Goal: Transaction & Acquisition: Download file/media

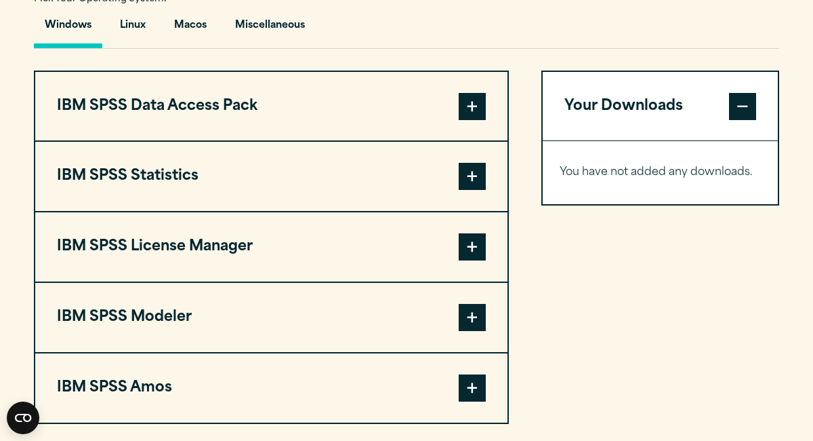
scroll to position [1029, 0]
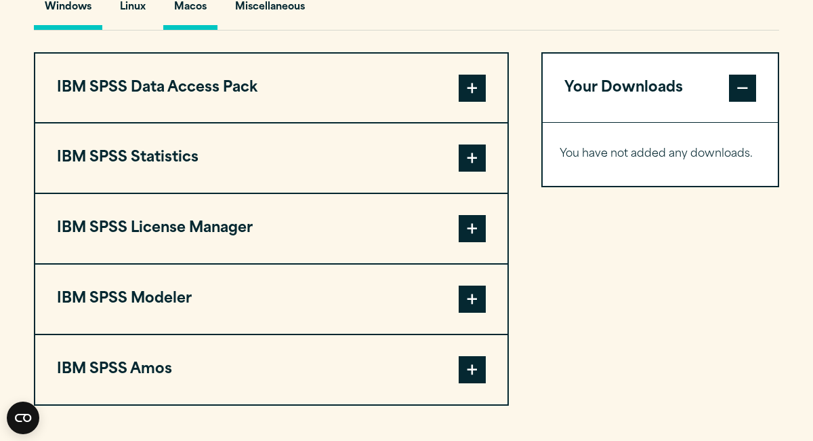
click at [196, 30] on button "Macos" at bounding box center [190, 10] width 54 height 39
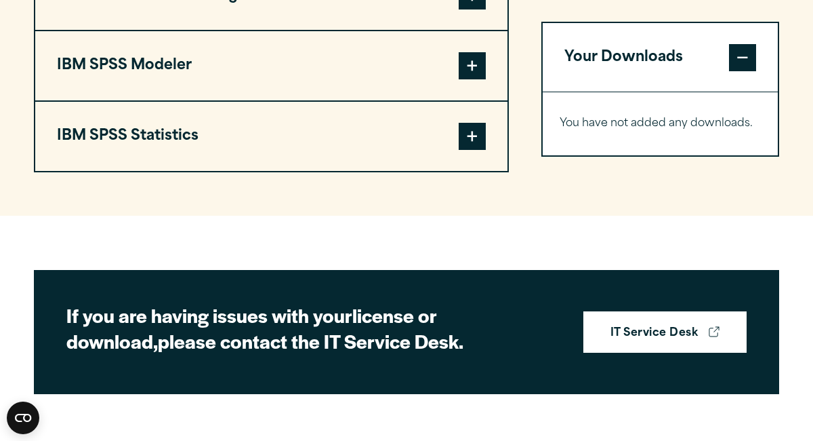
scroll to position [1122, 0]
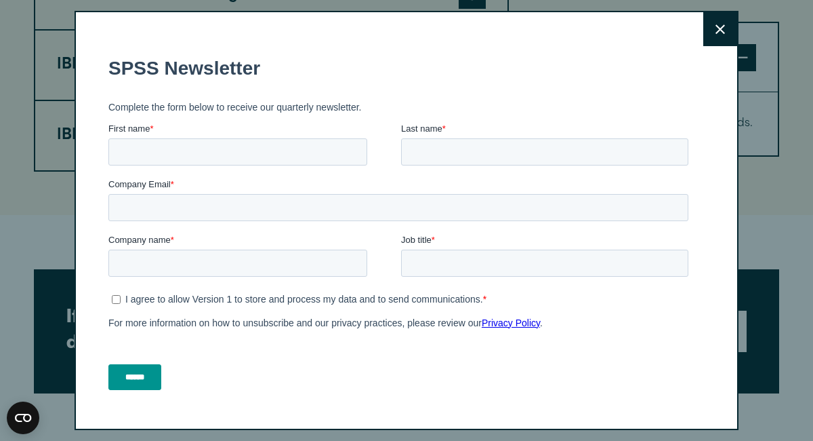
click at [728, 32] on button "Close" at bounding box center [721, 29] width 34 height 34
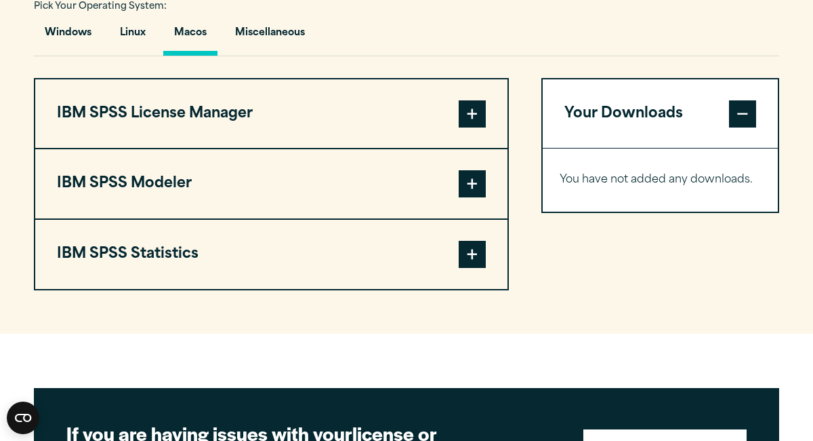
scroll to position [1005, 0]
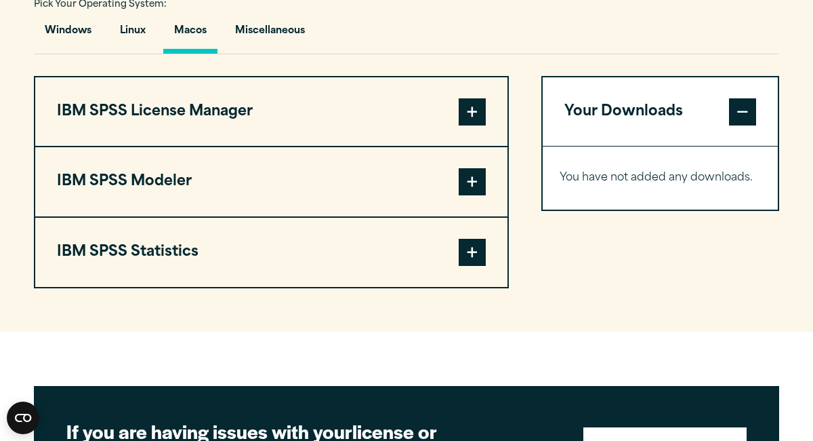
click at [483, 125] on span at bounding box center [472, 111] width 27 height 27
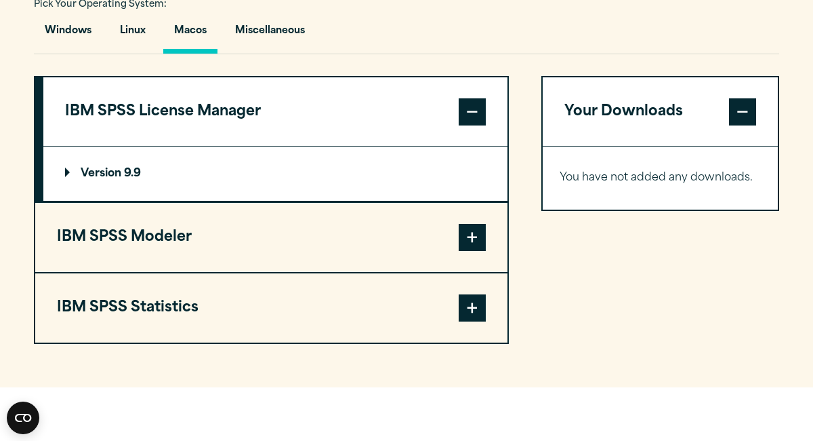
click at [480, 251] on span at bounding box center [472, 237] width 27 height 27
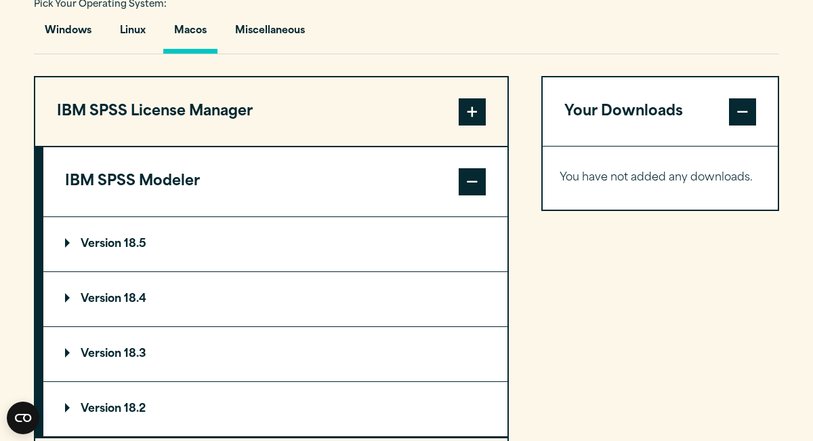
click at [472, 195] on span at bounding box center [472, 181] width 27 height 27
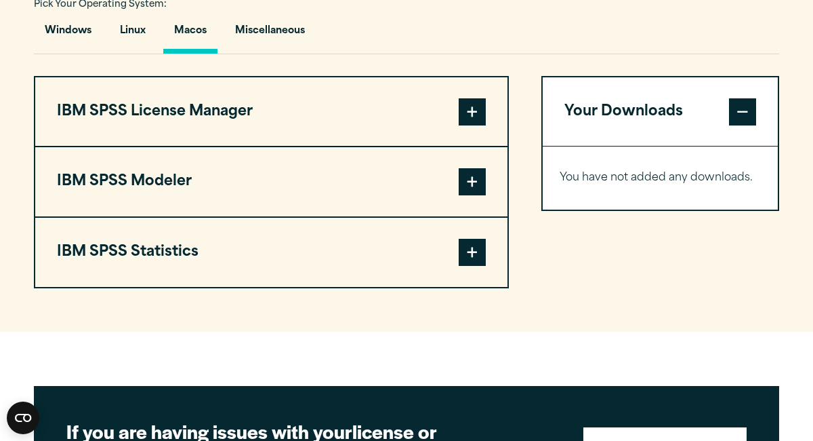
click at [342, 146] on button "IBM SPSS License Manager" at bounding box center [271, 111] width 472 height 69
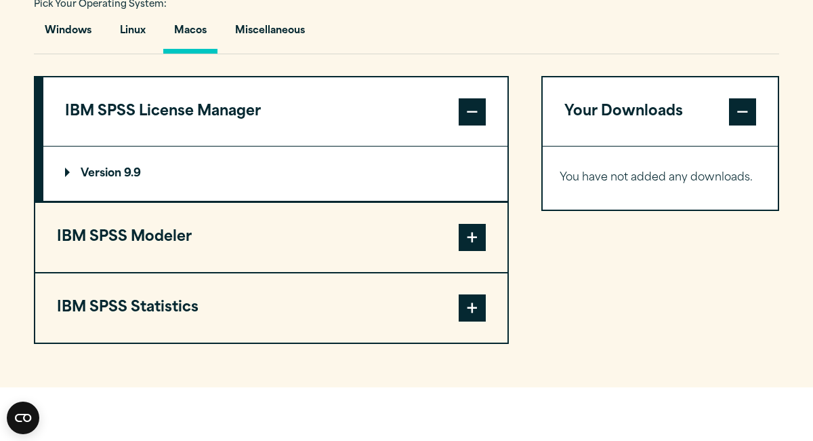
click at [289, 144] on button "IBM SPSS License Manager" at bounding box center [275, 111] width 464 height 69
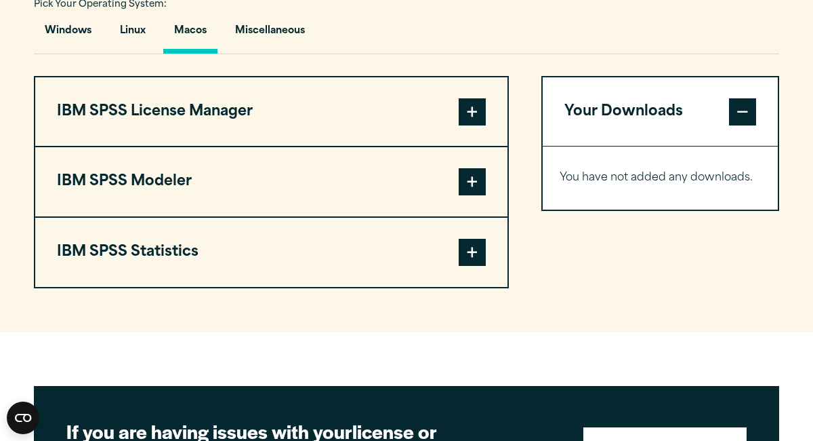
click at [249, 216] on button "IBM SPSS Modeler" at bounding box center [271, 181] width 472 height 69
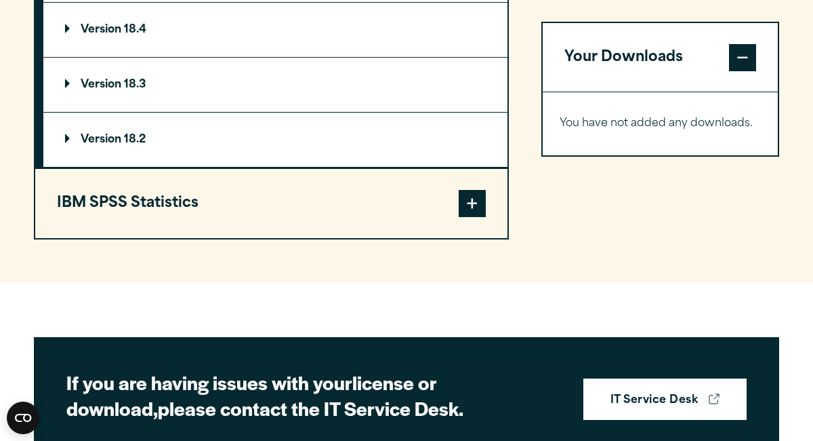
scroll to position [1284, 0]
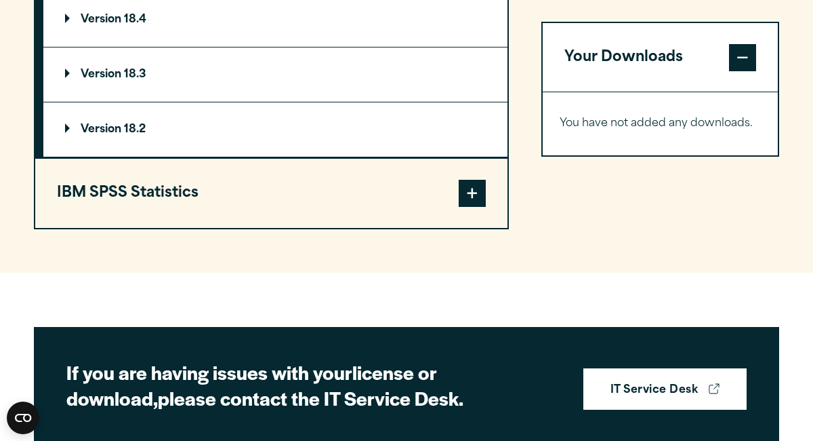
click at [249, 228] on button "IBM SPSS Statistics" at bounding box center [271, 193] width 472 height 69
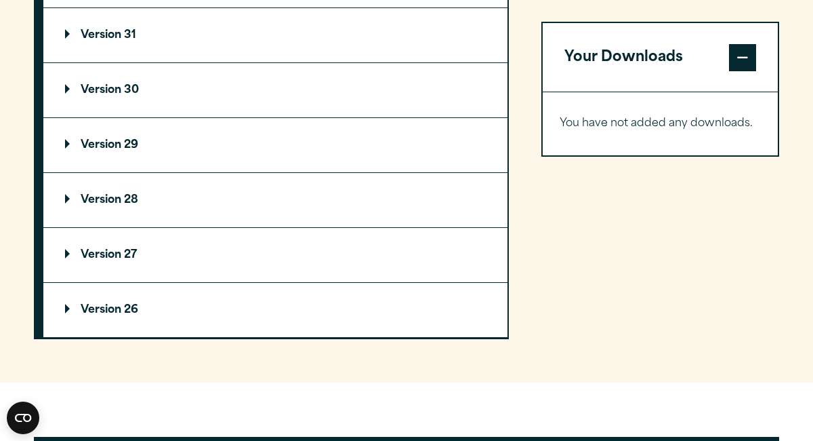
click at [118, 41] on p "Version 31" at bounding box center [100, 35] width 71 height 11
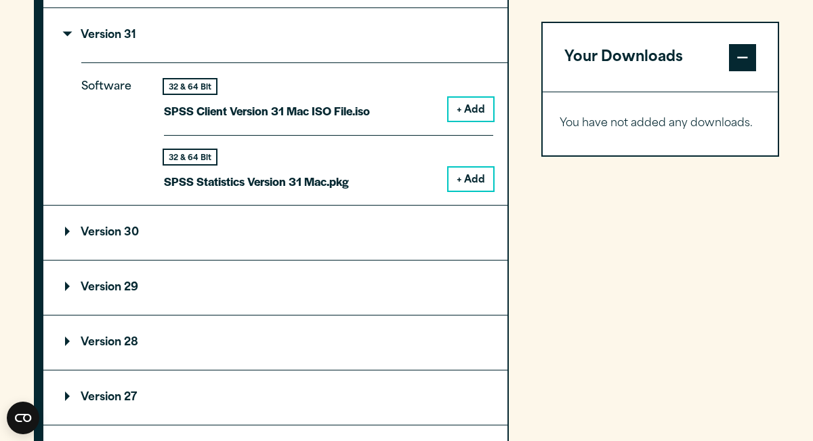
click at [461, 121] on button "+ Add" at bounding box center [471, 109] width 45 height 23
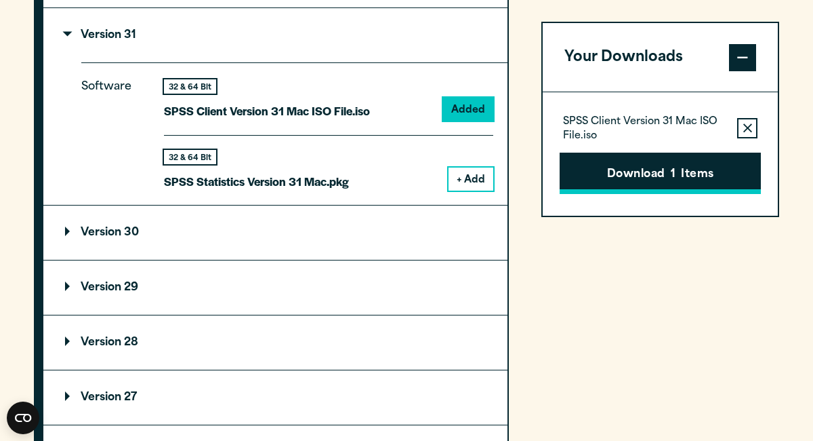
click at [693, 178] on button "Download 1 Items" at bounding box center [660, 173] width 201 height 42
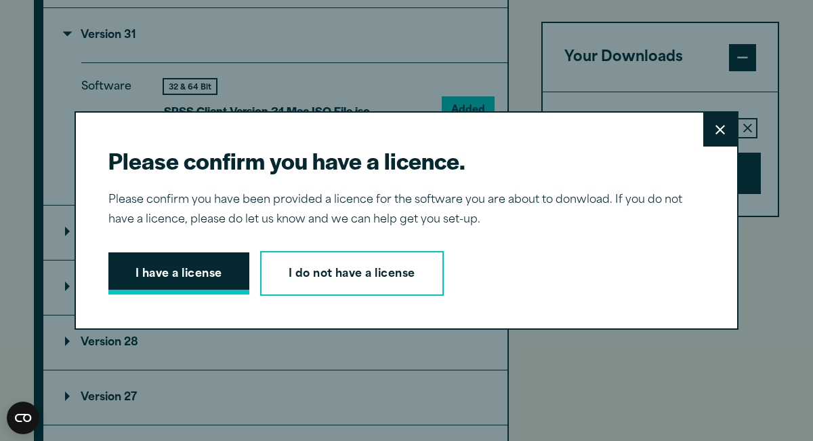
click at [159, 279] on button "I have a license" at bounding box center [178, 273] width 141 height 42
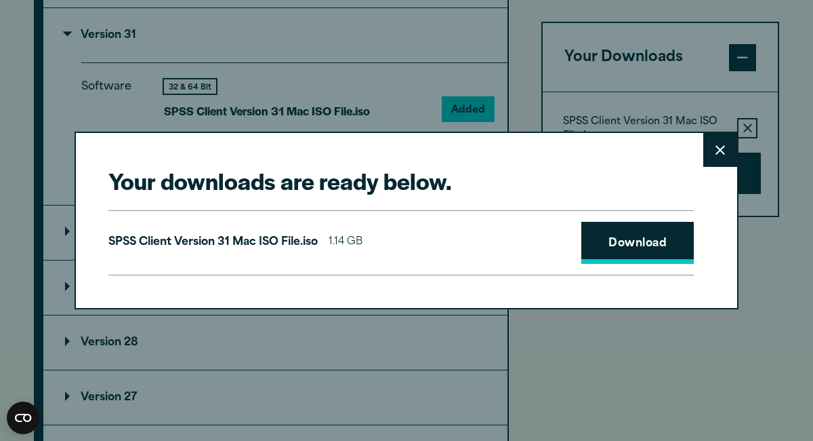
click at [613, 238] on link "Download" at bounding box center [638, 243] width 113 height 42
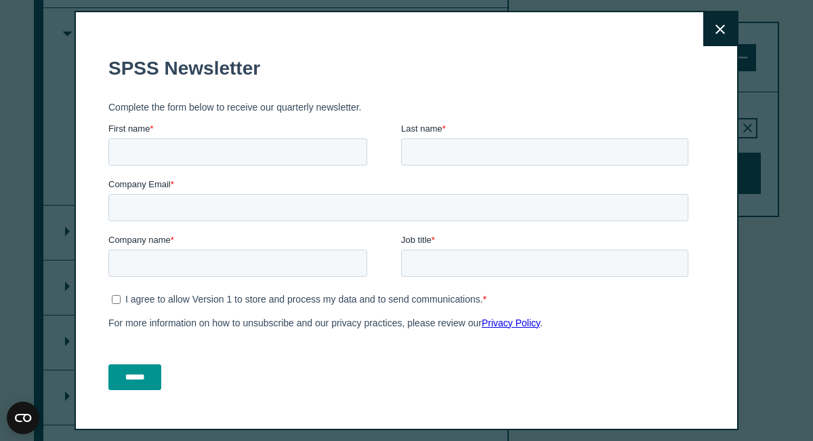
click at [715, 29] on button "Close" at bounding box center [721, 29] width 34 height 34
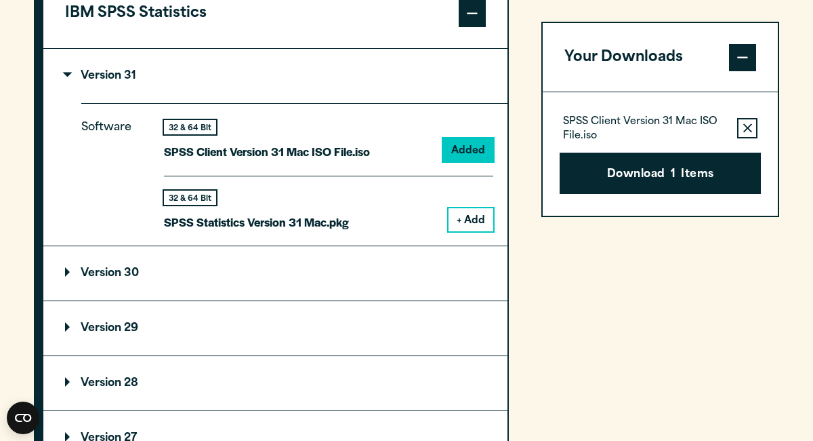
scroll to position [1238, 0]
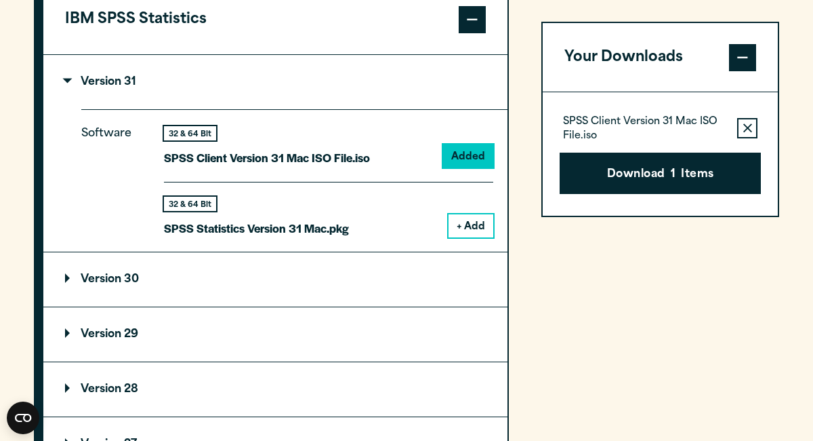
click at [169, 109] on summary "Version 31" at bounding box center [275, 82] width 464 height 54
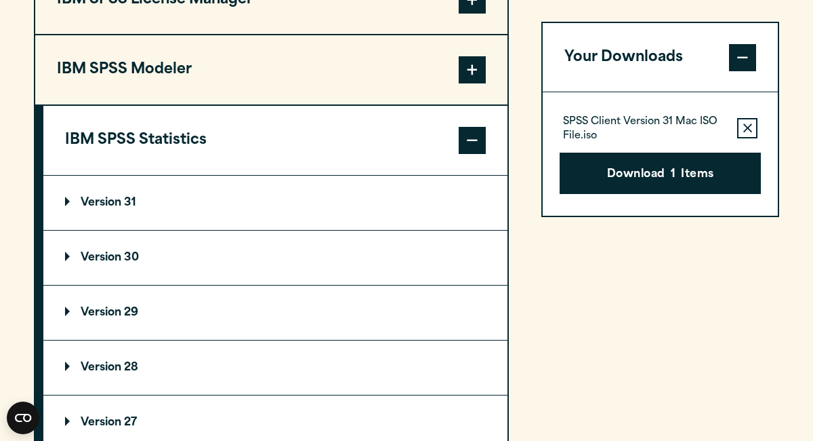
scroll to position [1123, 0]
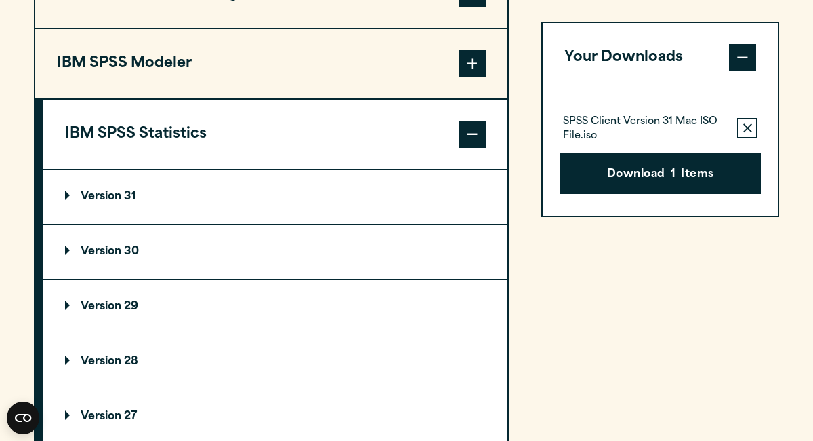
click at [258, 169] on button "IBM SPSS Statistics" at bounding box center [275, 134] width 464 height 69
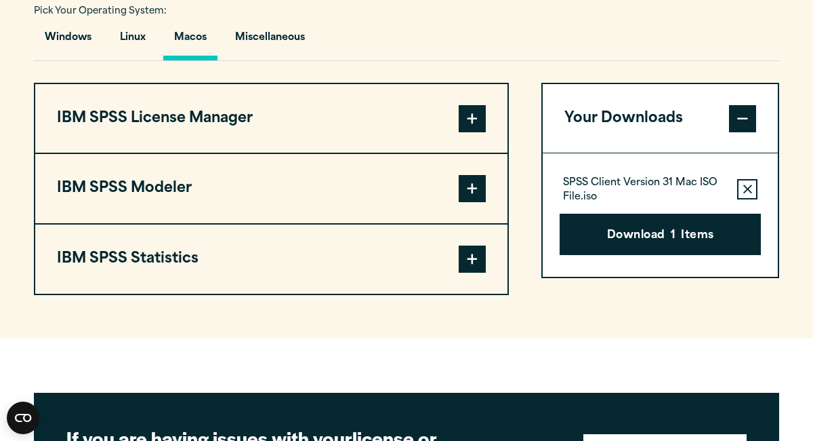
scroll to position [1026, 0]
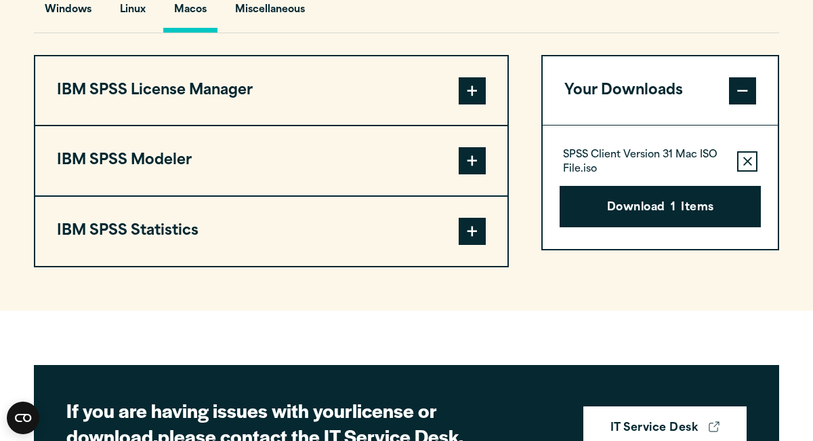
click at [211, 125] on button "IBM SPSS License Manager" at bounding box center [271, 90] width 472 height 69
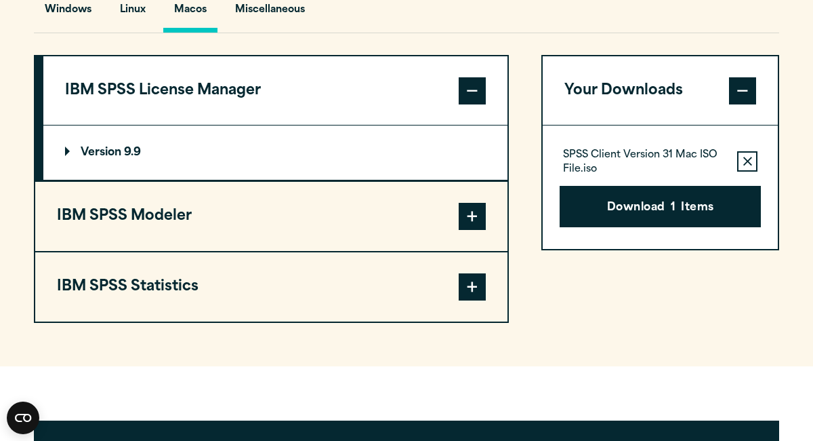
click at [211, 125] on button "IBM SPSS License Manager" at bounding box center [275, 90] width 464 height 69
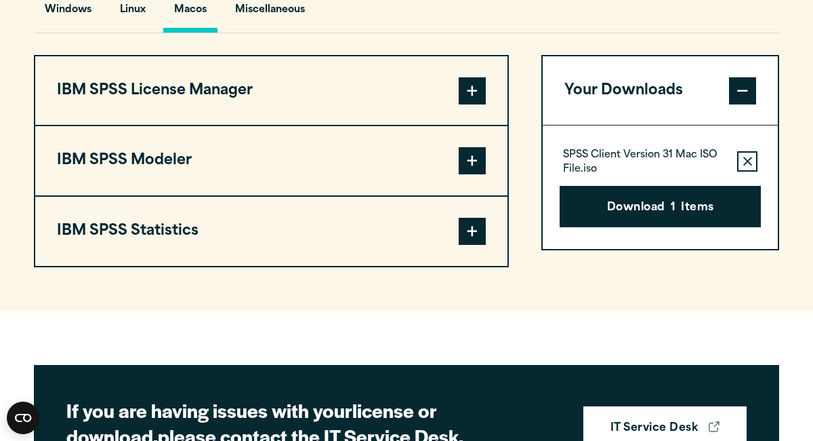
click at [215, 173] on button "IBM SPSS Modeler" at bounding box center [271, 160] width 472 height 69
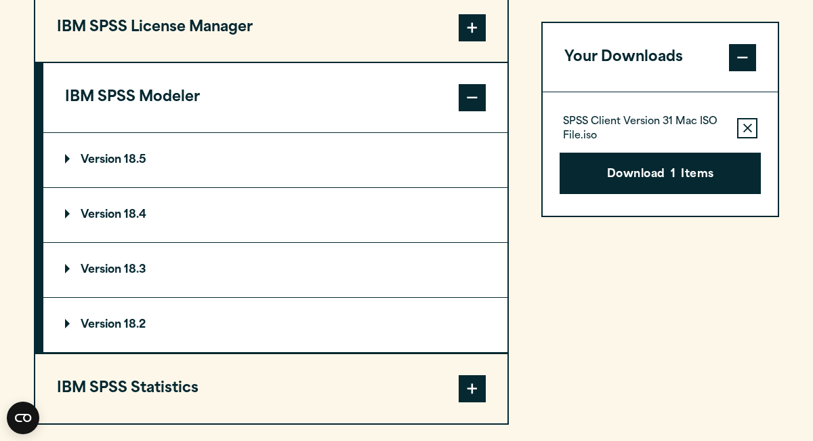
scroll to position [1107, 0]
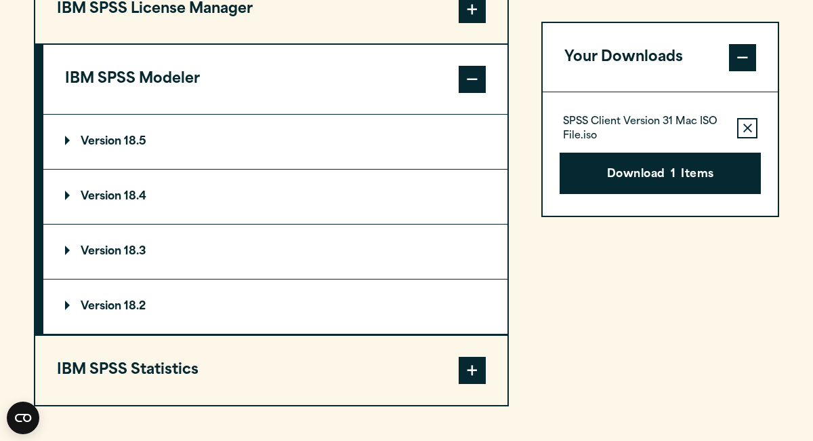
click at [196, 44] on button "IBM SPSS License Manager" at bounding box center [271, 9] width 472 height 69
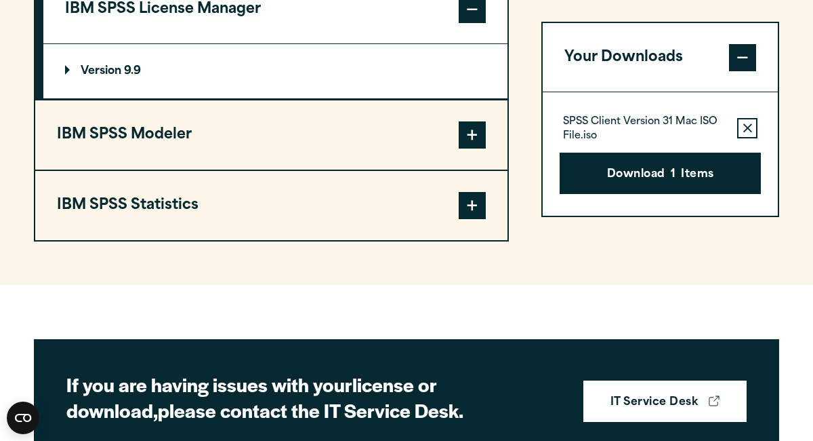
click at [150, 98] on summary "Version 9.9" at bounding box center [275, 71] width 464 height 54
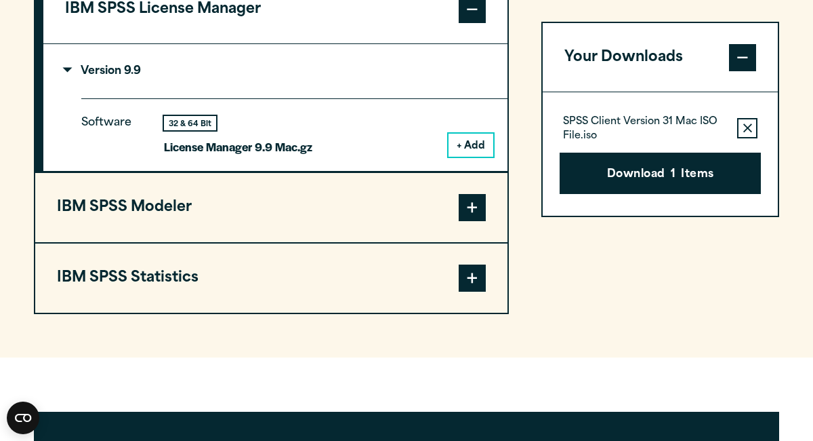
click at [746, 124] on icon "button" at bounding box center [747, 127] width 9 height 9
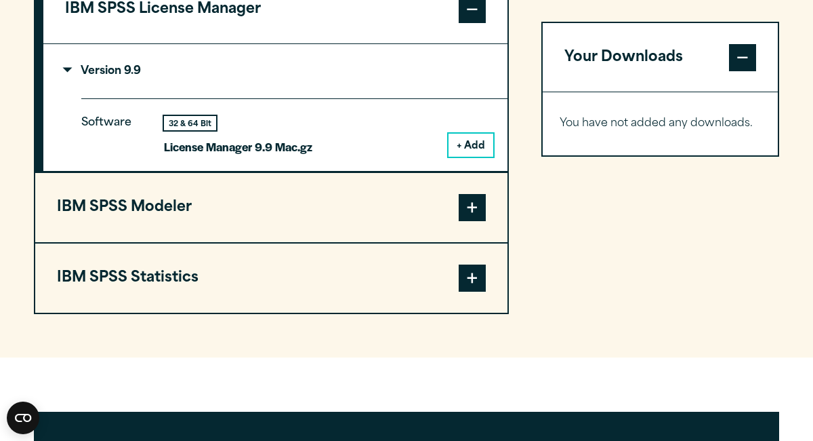
click at [462, 157] on button "+ Add" at bounding box center [471, 145] width 45 height 23
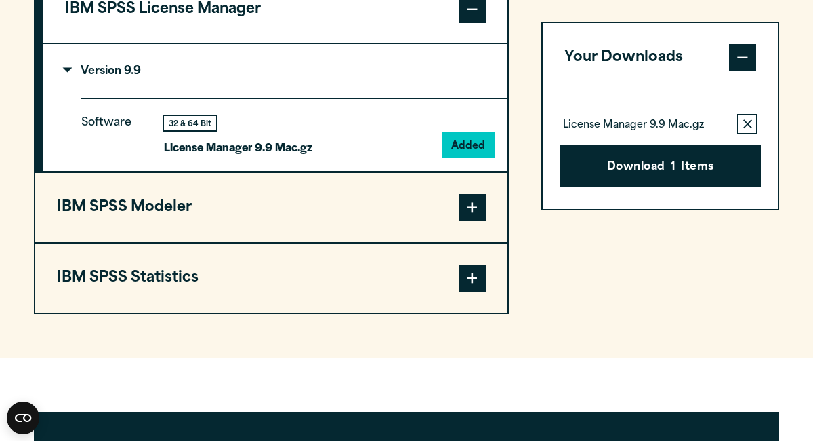
click at [396, 230] on button "IBM SPSS Modeler" at bounding box center [271, 207] width 472 height 69
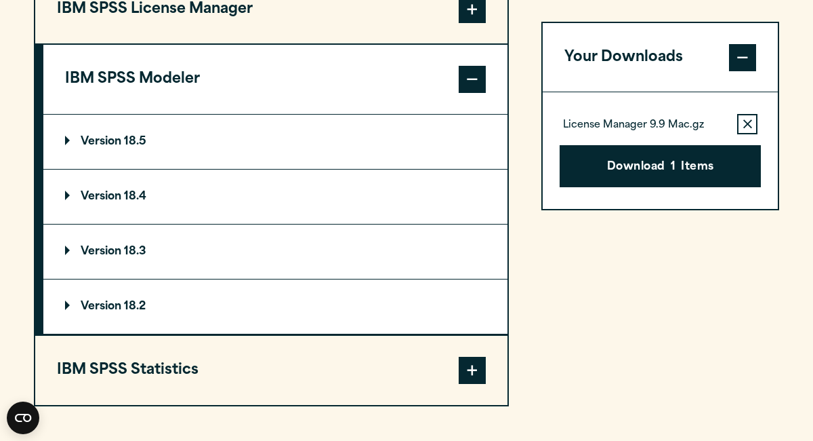
click at [325, 169] on summary "Version 18.5" at bounding box center [275, 142] width 464 height 54
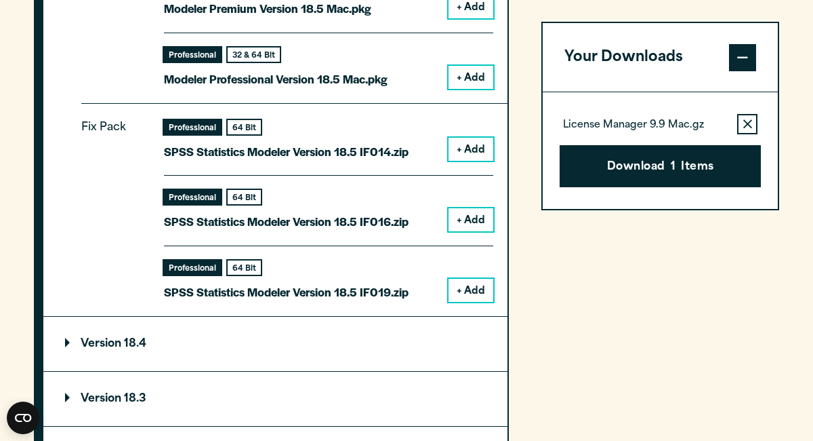
scroll to position [1313, 0]
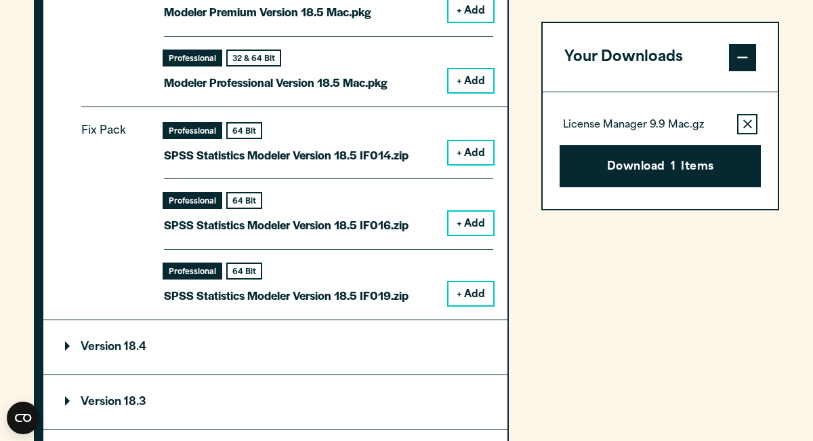
click at [467, 92] on button "+ Add" at bounding box center [471, 80] width 45 height 23
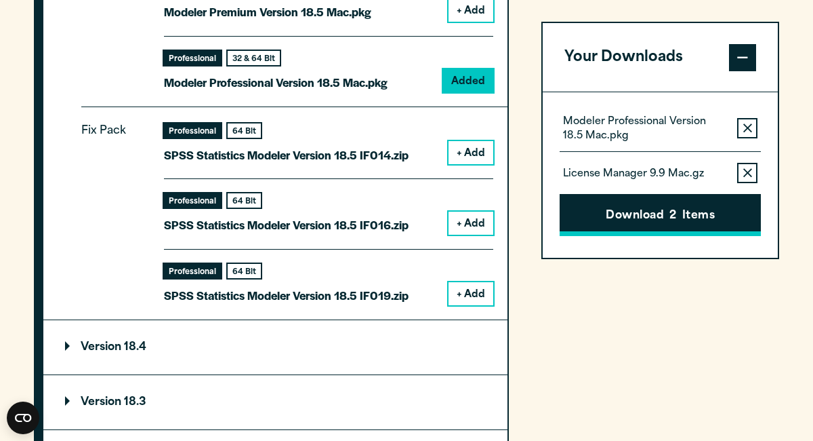
click at [609, 202] on button "Download 2 Items" at bounding box center [660, 216] width 201 height 42
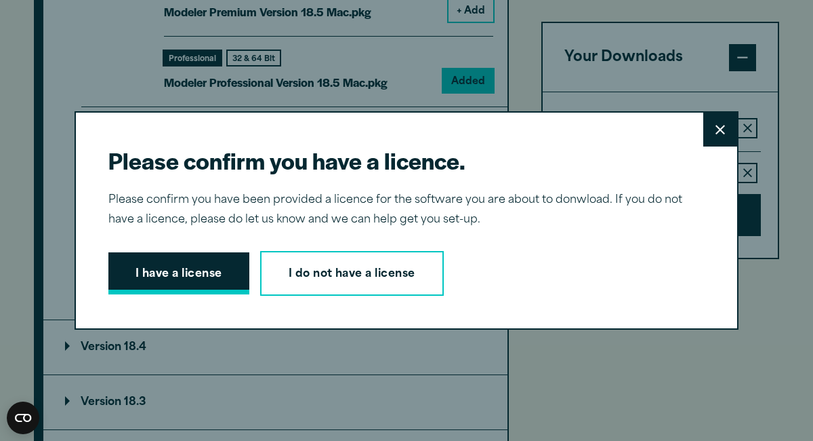
click at [195, 282] on button "I have a license" at bounding box center [178, 273] width 141 height 42
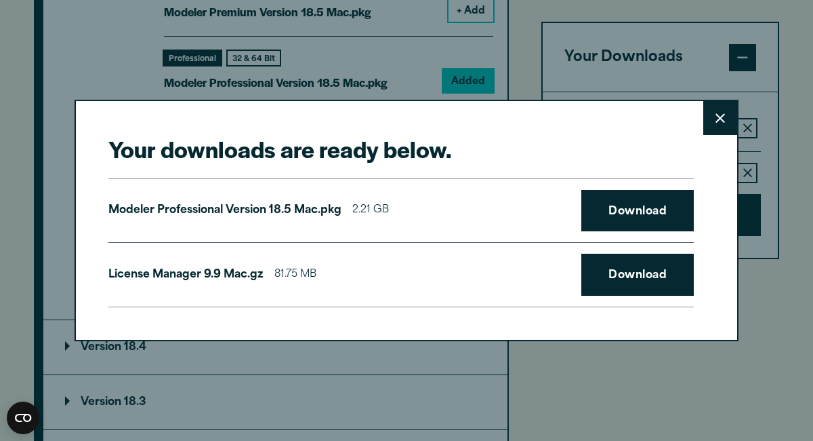
click at [722, 107] on button "Close" at bounding box center [721, 118] width 34 height 34
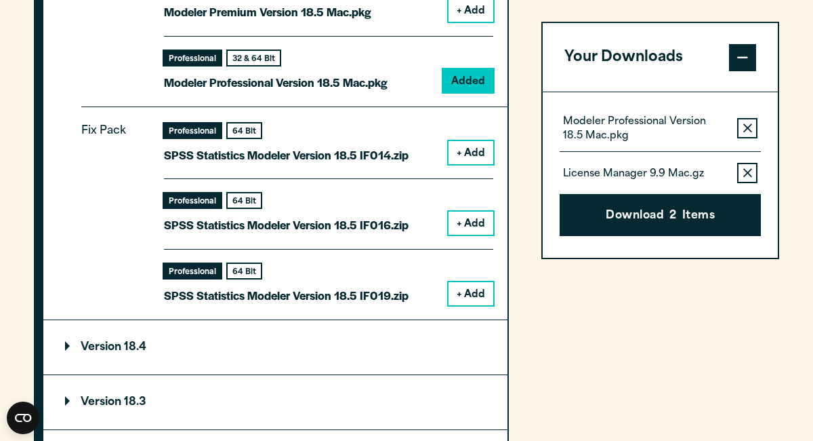
click at [748, 127] on icon "button" at bounding box center [747, 127] width 9 height 9
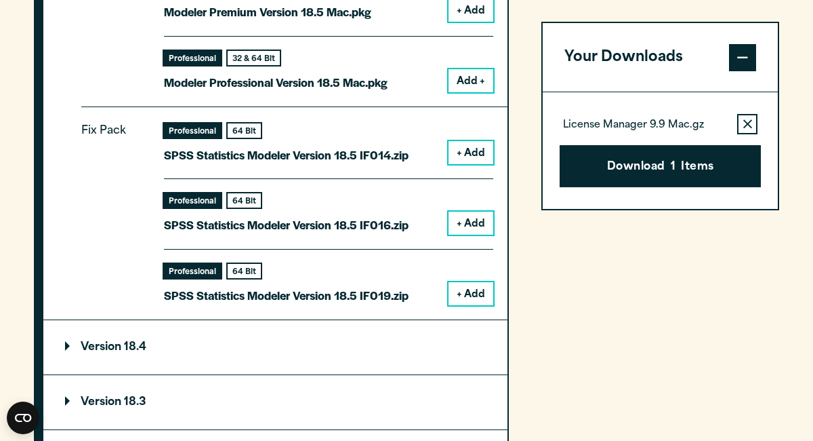
click at [748, 127] on icon "button" at bounding box center [747, 124] width 9 height 9
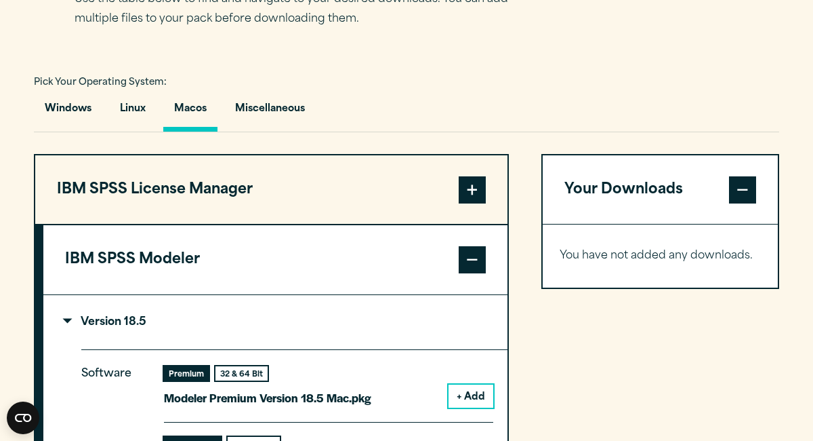
scroll to position [928, 0]
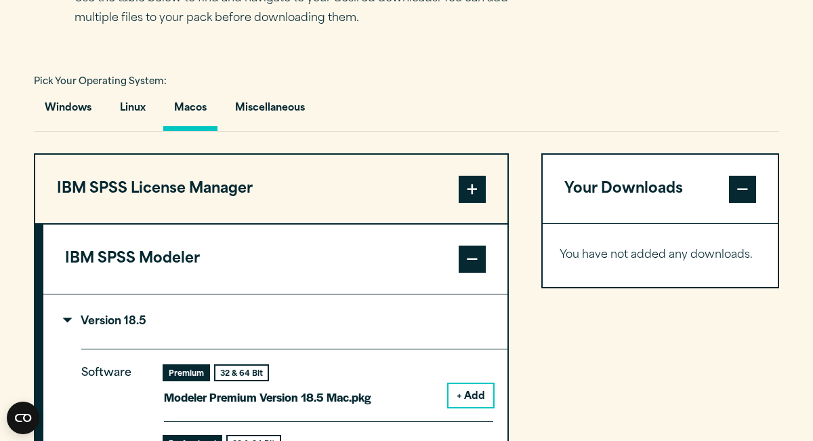
click at [445, 293] on button "IBM SPSS Modeler" at bounding box center [275, 258] width 464 height 69
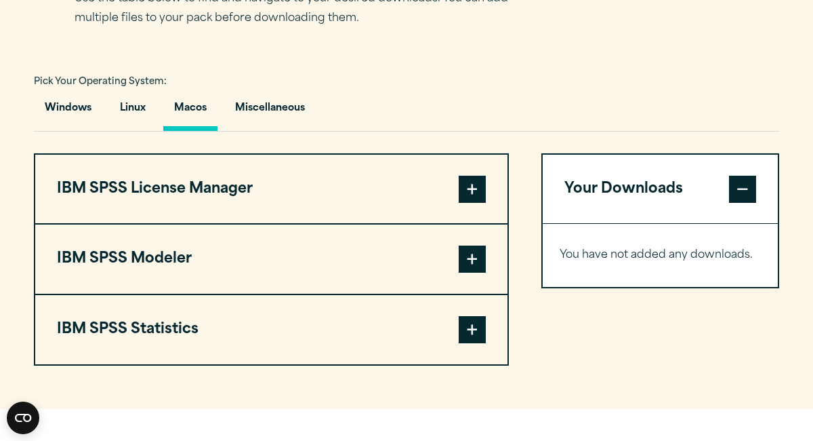
click at [172, 364] on button "IBM SPSS Statistics" at bounding box center [271, 329] width 472 height 69
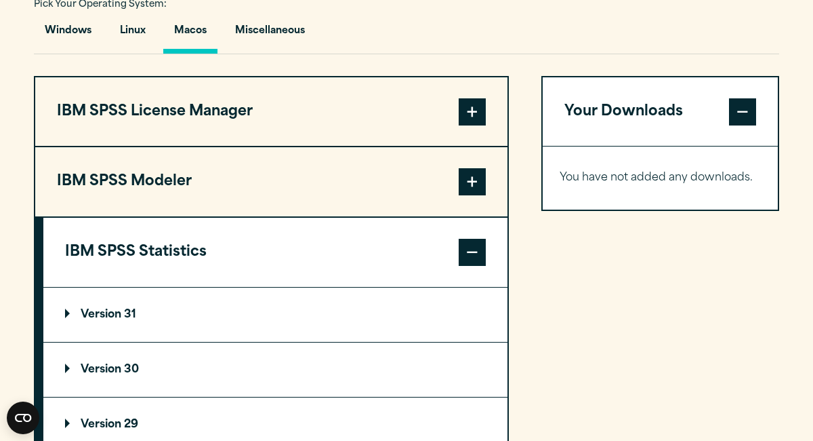
scroll to position [1025, 0]
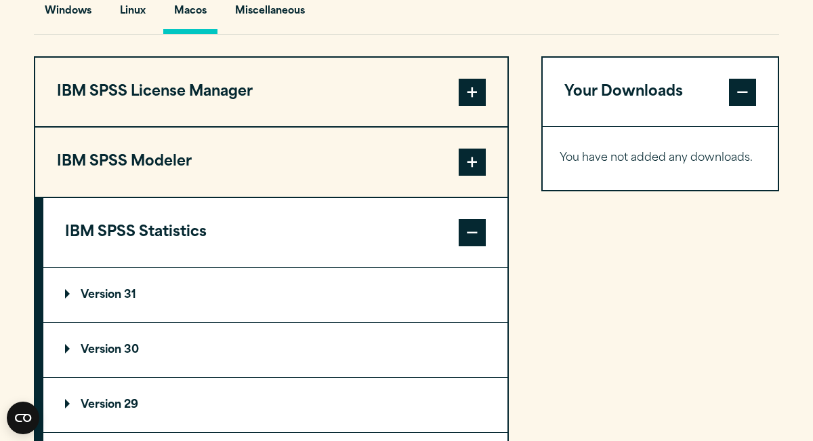
click at [175, 267] on button "IBM SPSS Statistics" at bounding box center [275, 232] width 464 height 69
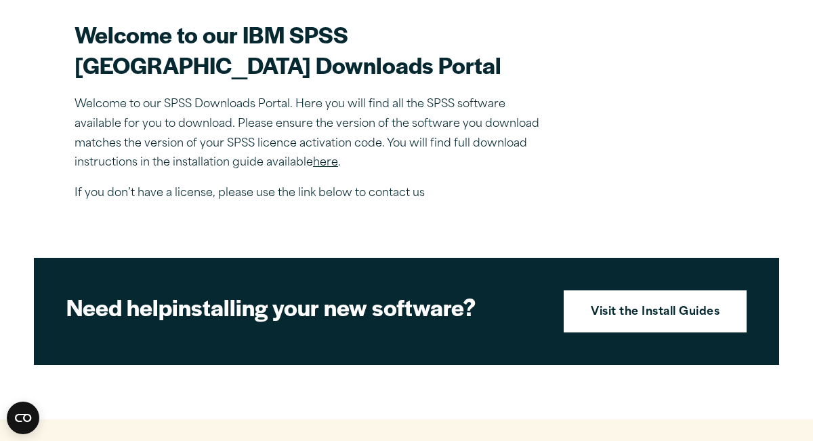
scroll to position [0, 0]
